Goal: Check status: Check status

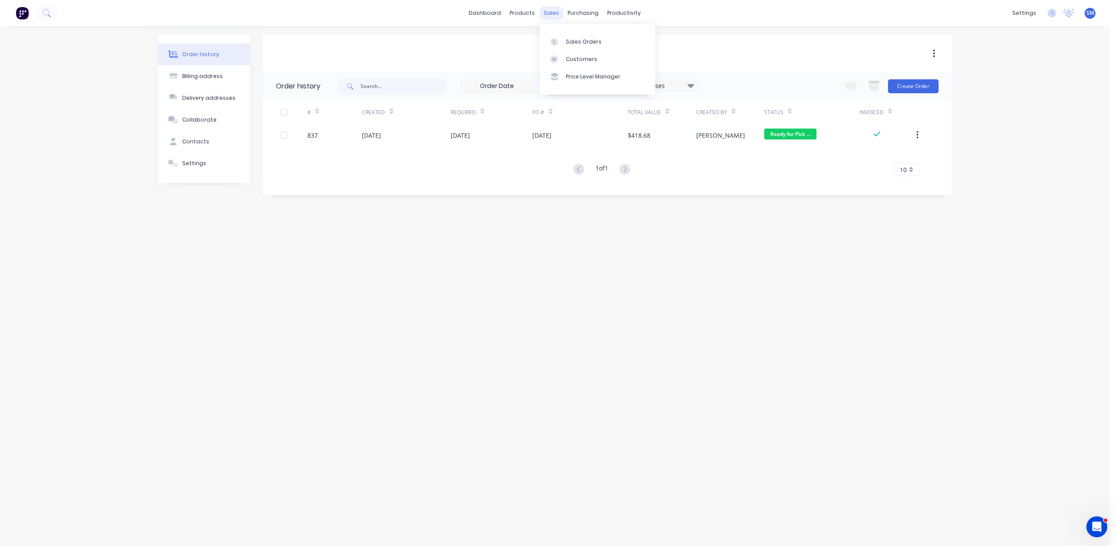
click at [547, 13] on div "sales" at bounding box center [551, 13] width 24 height 13
click at [577, 60] on div "Customers" at bounding box center [581, 59] width 31 height 8
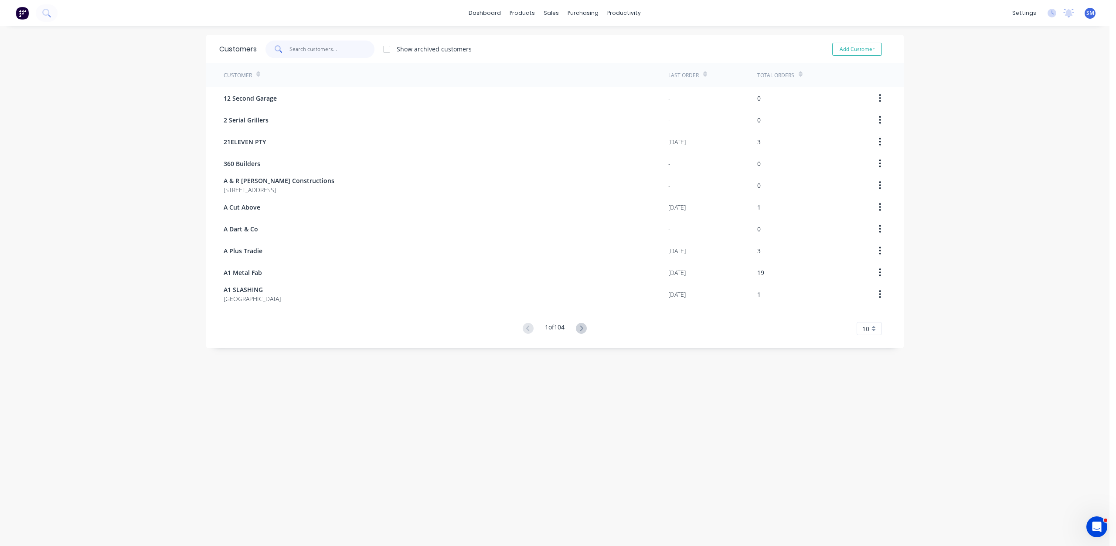
click at [304, 51] on input "text" at bounding box center [331, 49] width 85 height 17
click at [546, 10] on div "sales" at bounding box center [551, 13] width 24 height 13
click at [572, 40] on div "Sales Orders" at bounding box center [580, 42] width 36 height 8
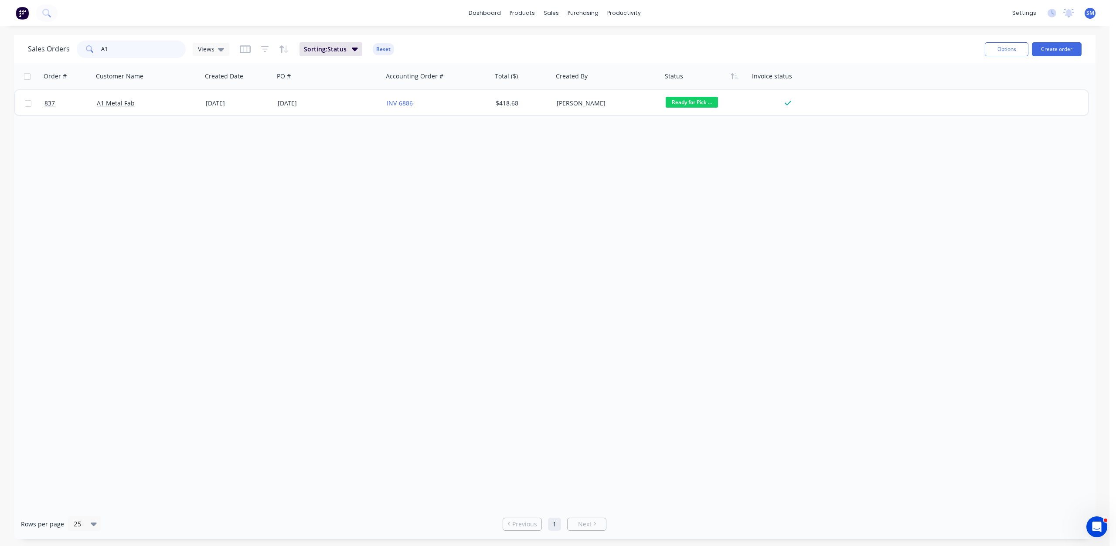
drag, startPoint x: 119, startPoint y: 49, endPoint x: 65, endPoint y: 47, distance: 53.6
click at [65, 47] on div "Sales Orders A1 Views" at bounding box center [128, 49] width 201 height 17
type input "[PERSON_NAME]"
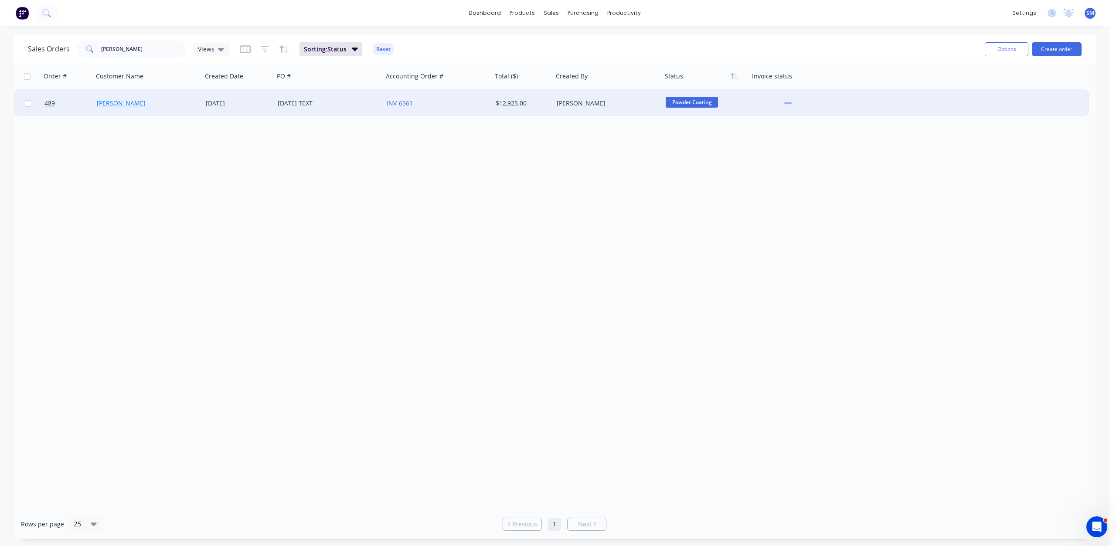
click at [145, 102] on link "[PERSON_NAME]" at bounding box center [121, 103] width 49 height 8
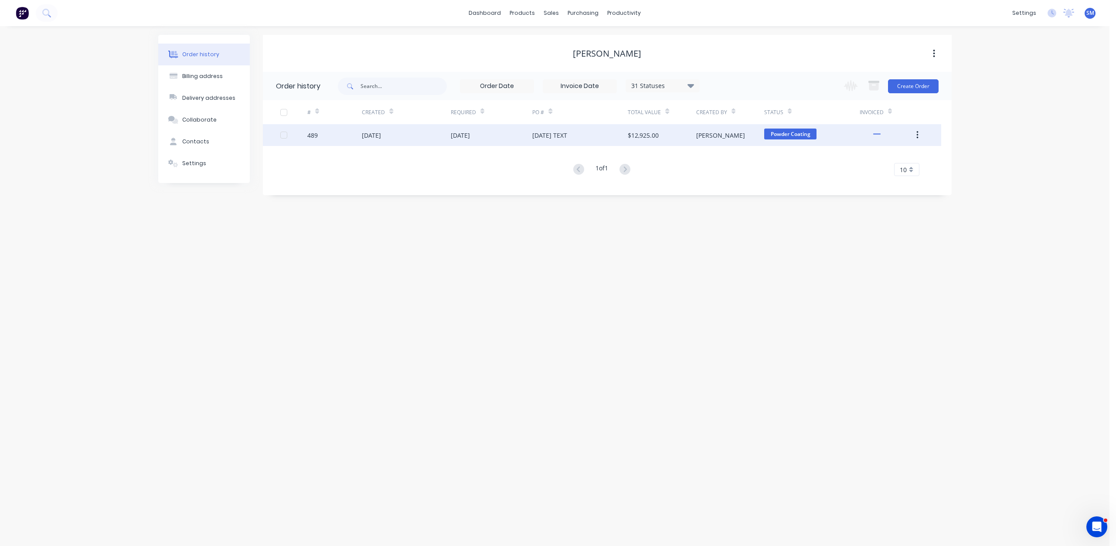
click at [432, 137] on div "[DATE]" at bounding box center [406, 135] width 88 height 22
